Goal: Information Seeking & Learning: Understand process/instructions

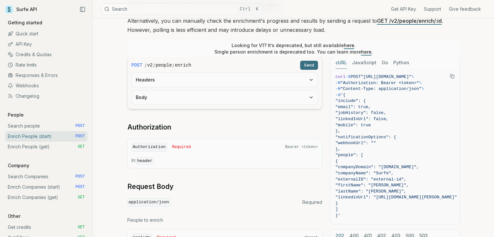
scroll to position [130, 0]
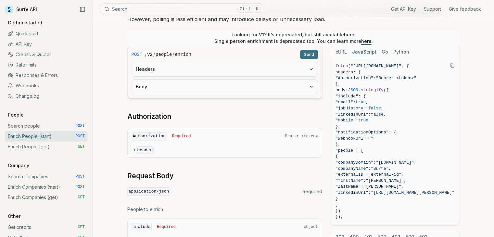
click at [360, 49] on button "JavaScript" at bounding box center [364, 52] width 24 height 12
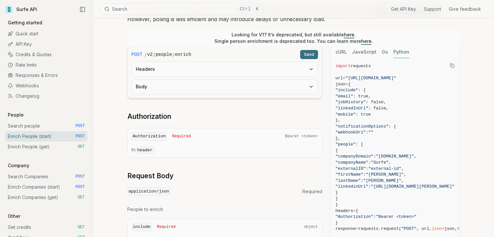
click at [393, 51] on button "Python" at bounding box center [401, 52] width 16 height 12
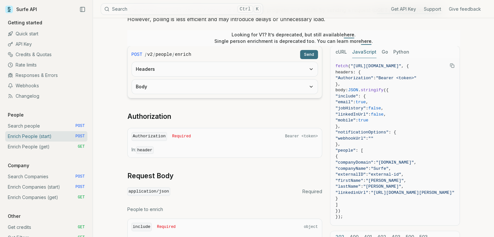
click at [361, 52] on button "JavaScript" at bounding box center [364, 52] width 24 height 12
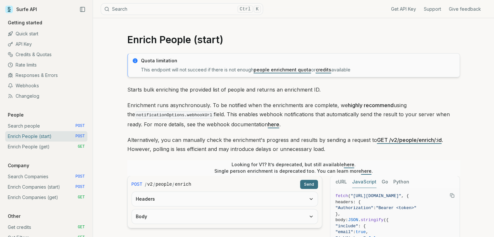
scroll to position [32, 0]
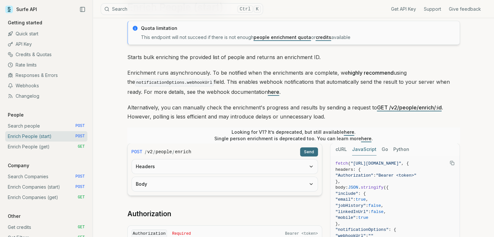
drag, startPoint x: 439, startPoint y: 163, endPoint x: 351, endPoint y: 161, distance: 87.3
click at [351, 161] on span ""[URL][DOMAIN_NAME]"" at bounding box center [375, 163] width 51 height 5
copy span "[URL][DOMAIN_NAME]"
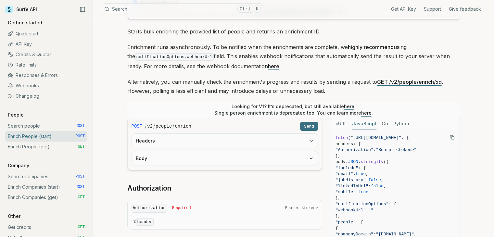
scroll to position [97, 0]
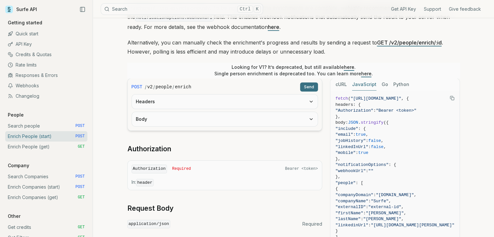
click at [196, 97] on button "Headers" at bounding box center [225, 101] width 186 height 14
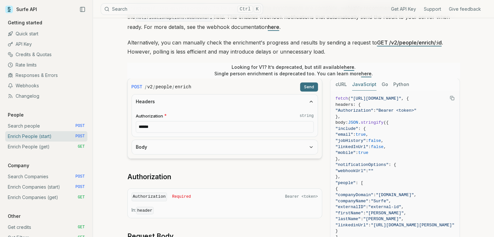
click at [171, 127] on input "******" at bounding box center [225, 127] width 178 height 12
click at [189, 142] on button "Body" at bounding box center [225, 147] width 186 height 14
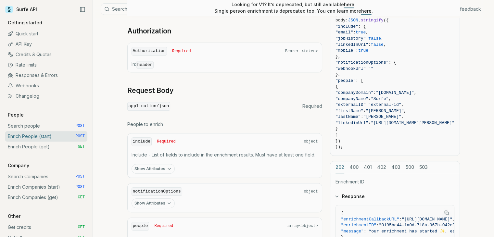
scroll to position [487, 0]
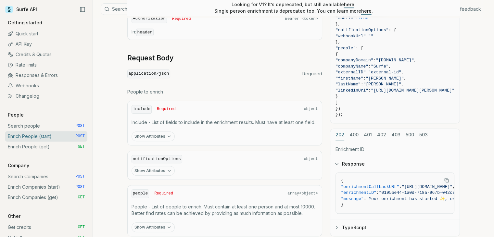
click at [166, 134] on icon "button" at bounding box center [168, 136] width 5 height 5
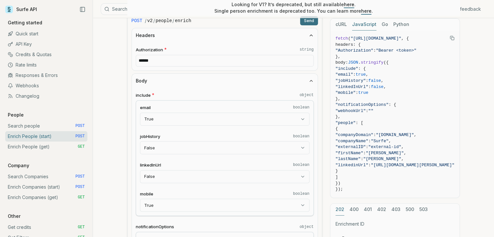
scroll to position [135, 0]
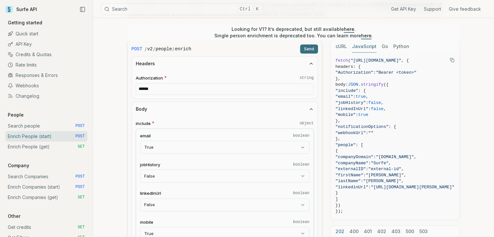
click at [183, 87] on input "******" at bounding box center [225, 89] width 178 height 12
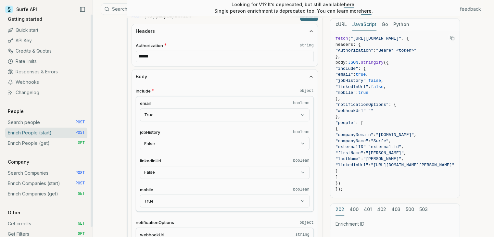
scroll to position [0, 0]
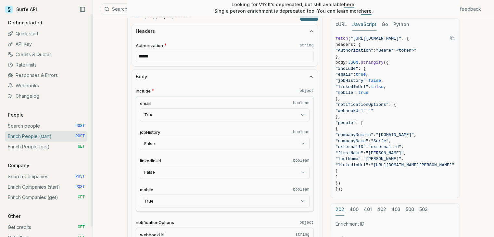
click at [24, 43] on link "API Key" at bounding box center [46, 44] width 82 height 10
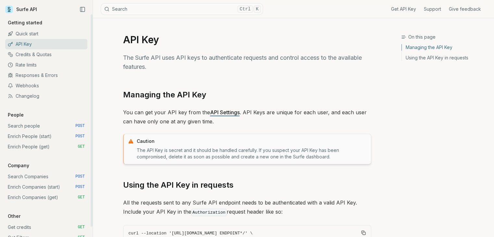
click at [46, 86] on link "Webhooks" at bounding box center [46, 85] width 82 height 10
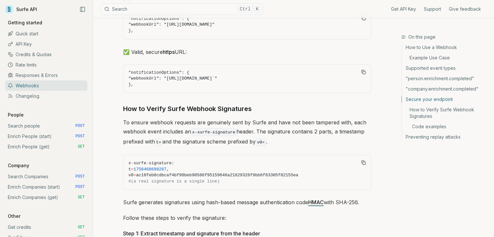
scroll to position [1817, 0]
